Goal: Transaction & Acquisition: Register for event/course

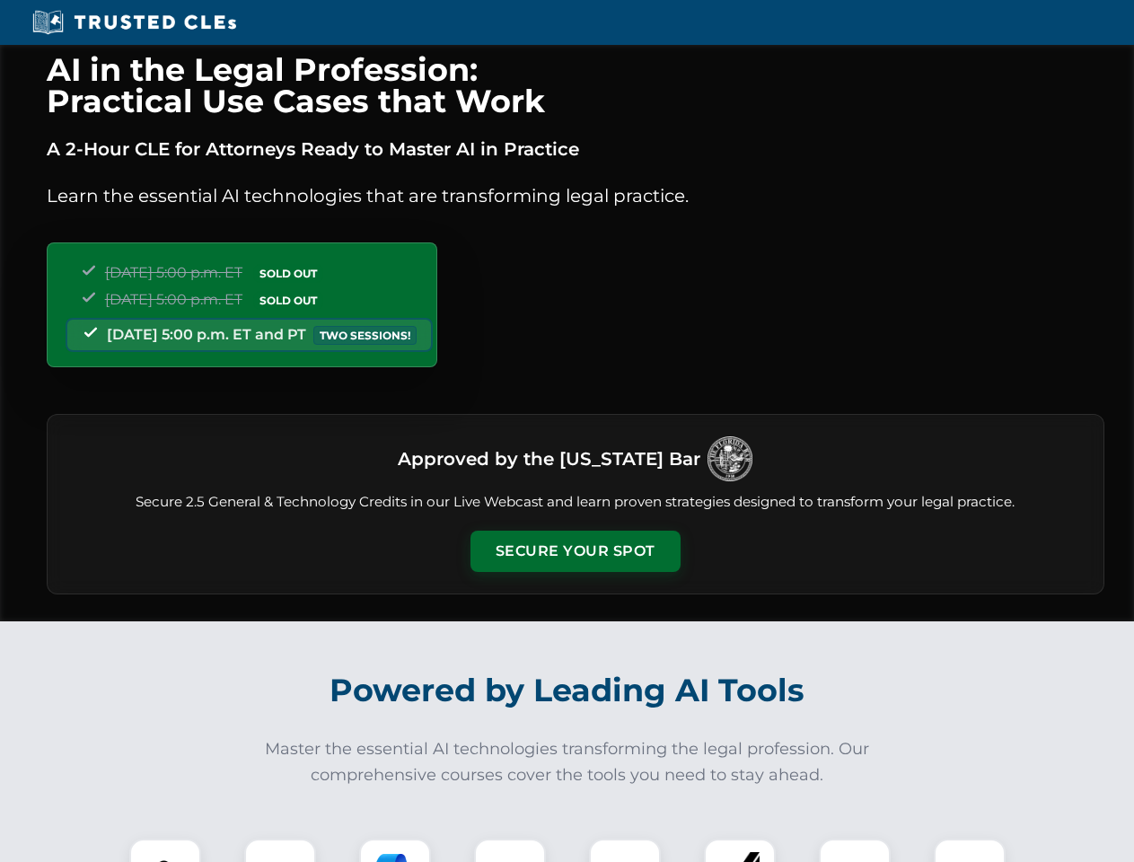
click at [575, 551] on button "Secure Your Spot" at bounding box center [576, 551] width 210 height 41
click at [165, 850] on img at bounding box center [165, 875] width 52 height 52
